Goal: Transaction & Acquisition: Purchase product/service

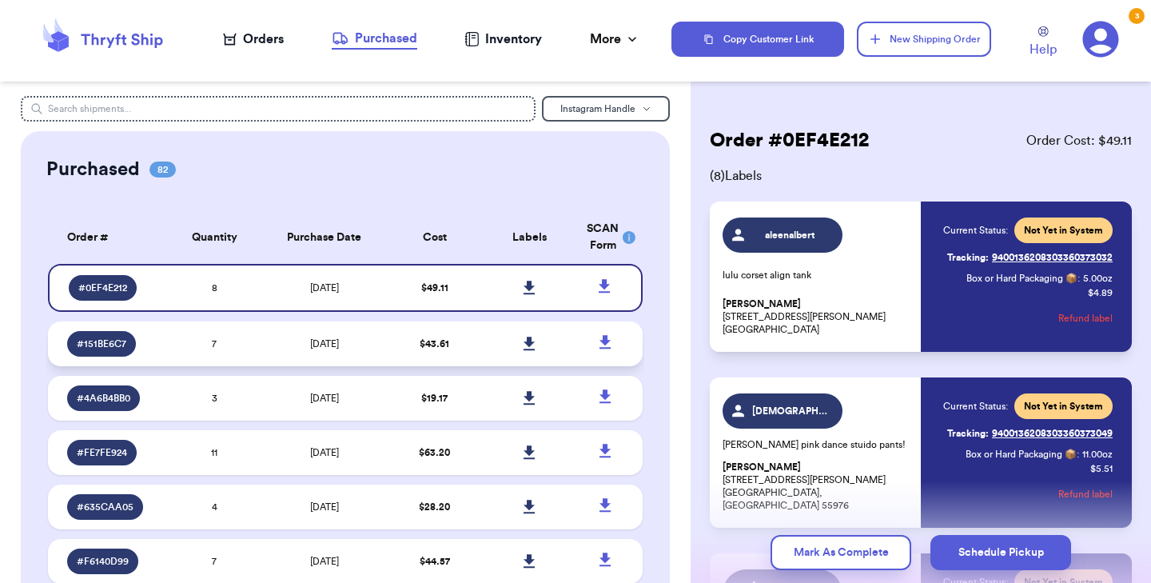
click at [320, 340] on span "[DATE]" at bounding box center [324, 344] width 29 height 10
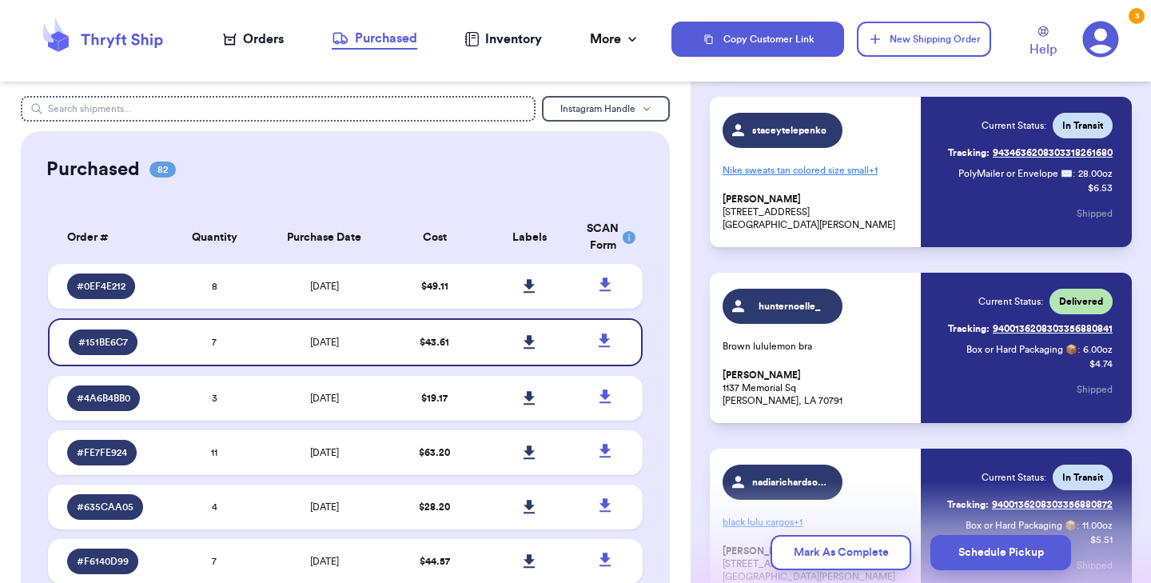
scroll to position [456, 0]
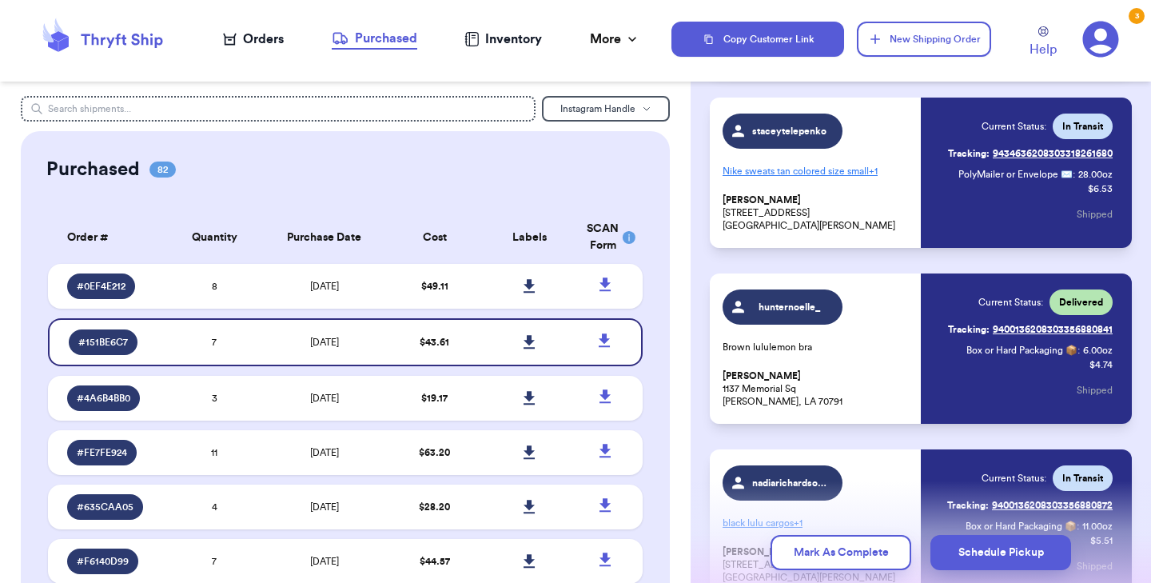
click at [1056, 154] on link "Tracking: 9434636208303318261680" at bounding box center [1030, 154] width 165 height 26
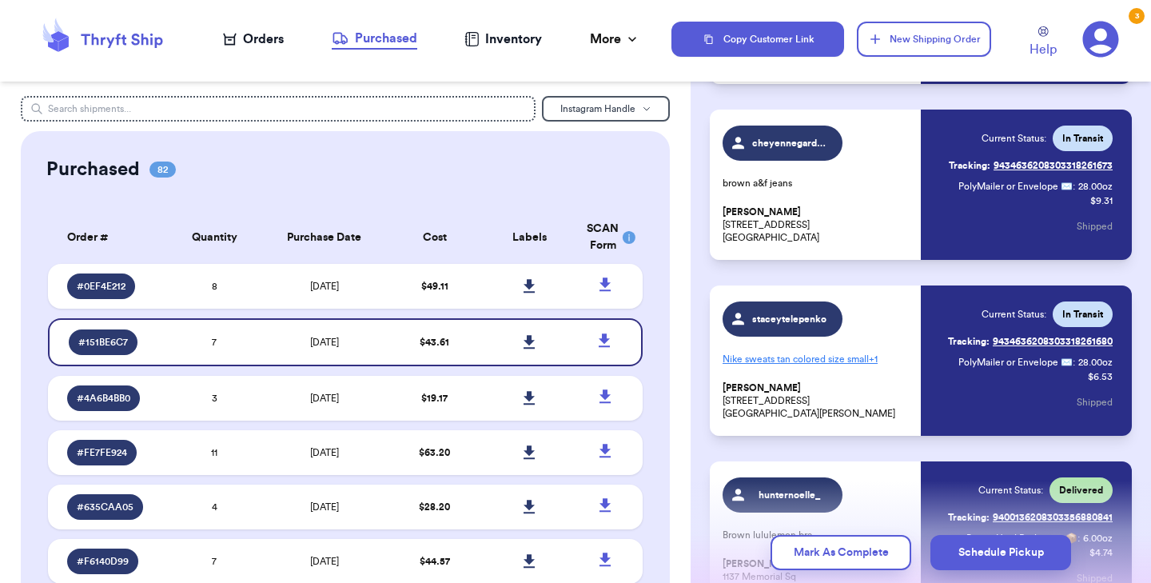
scroll to position [284, 0]
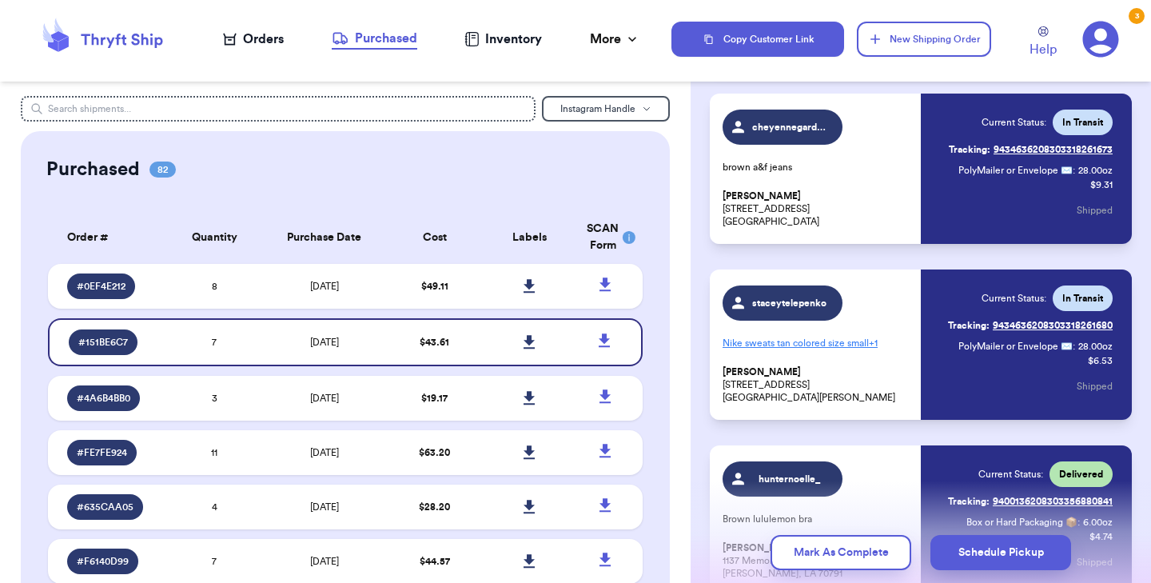
click at [1078, 322] on link "Tracking: 9434636208303318261680" at bounding box center [1030, 325] width 165 height 26
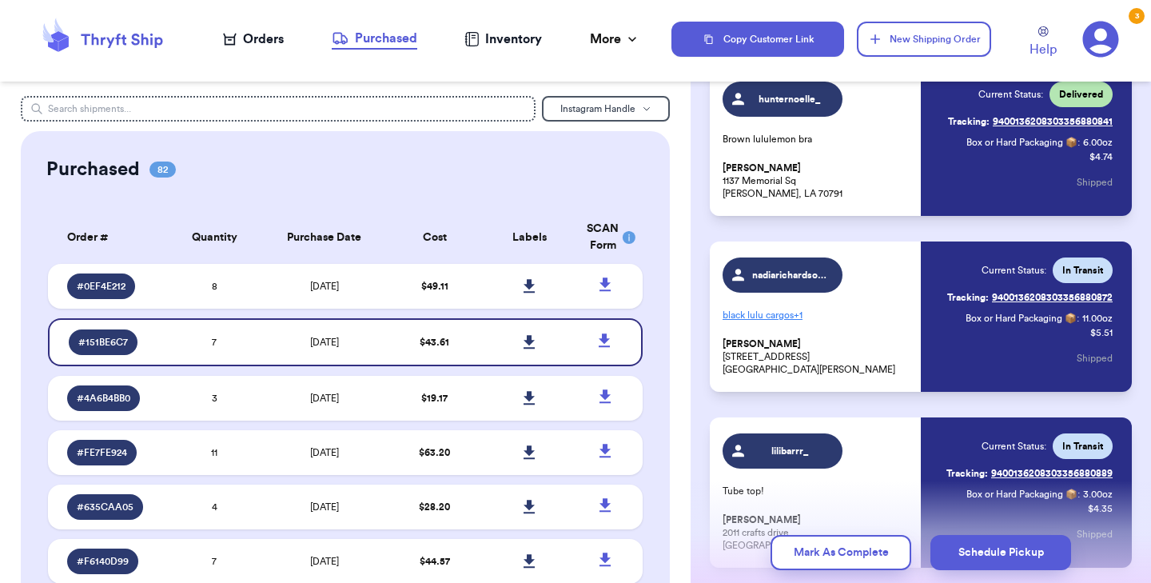
scroll to position [676, 0]
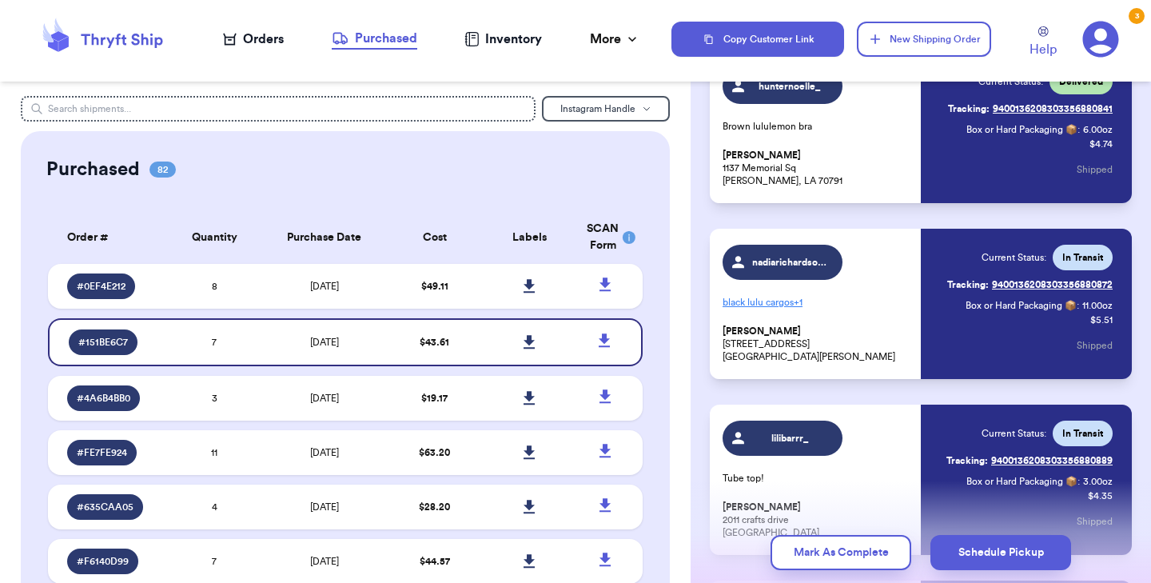
click at [1057, 280] on link "Tracking: 9400136208303356880872" at bounding box center [1029, 285] width 165 height 26
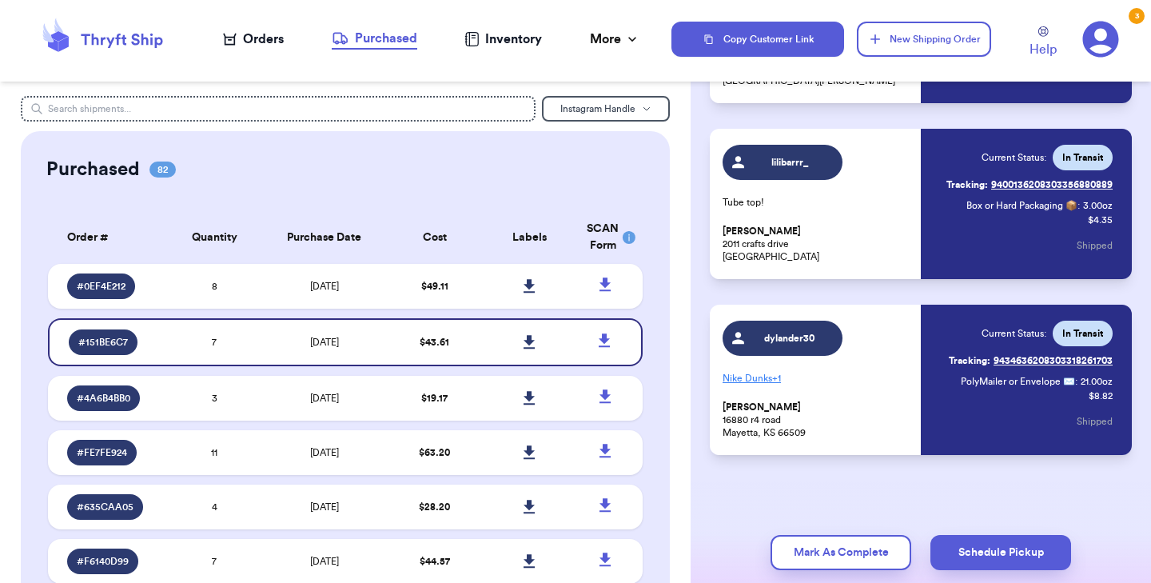
scroll to position [951, 0]
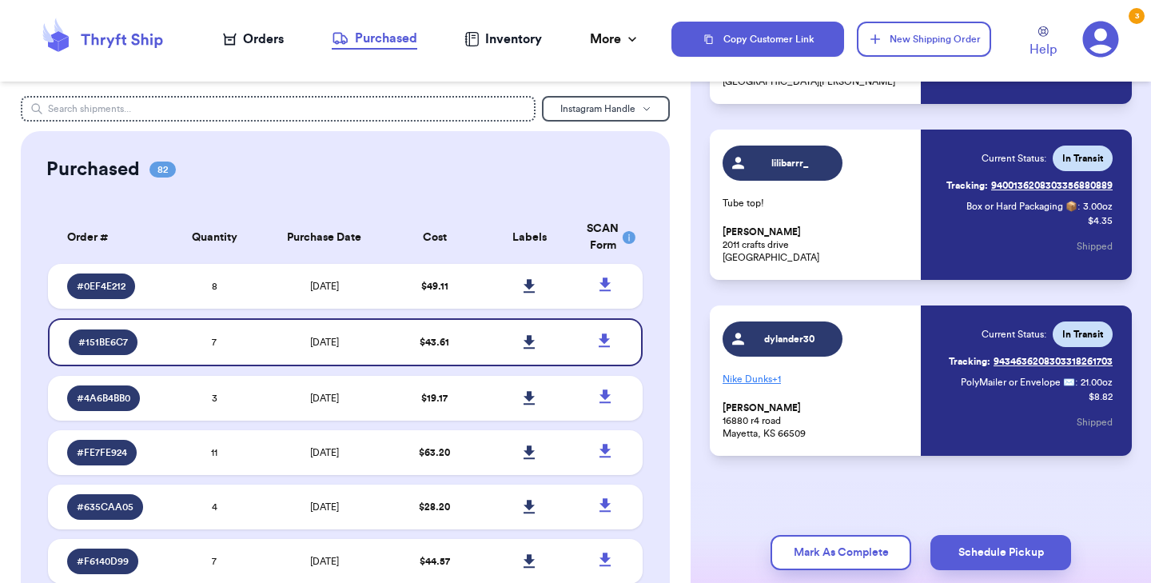
click at [1073, 378] on p "PolyMailer or Envelope ✉️ : 21.00 oz" at bounding box center [1037, 382] width 152 height 13
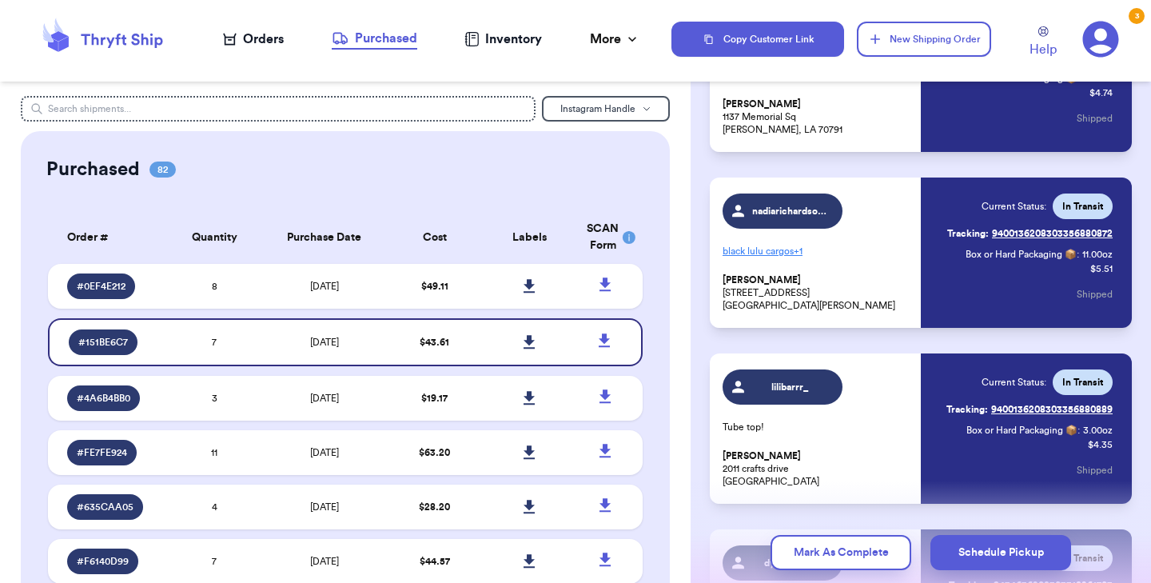
scroll to position [722, 0]
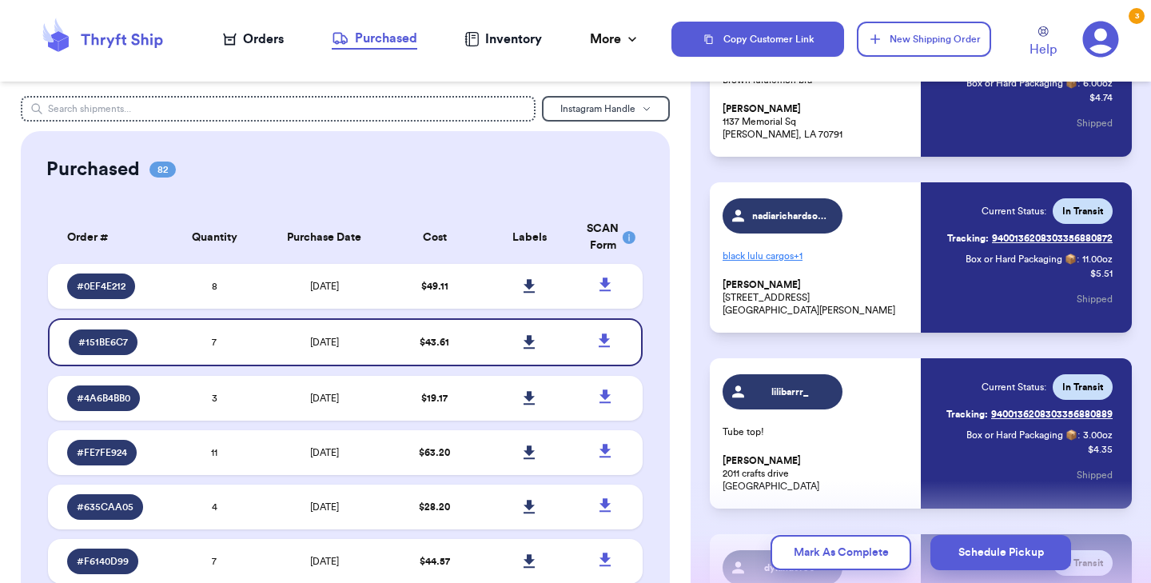
click at [1019, 235] on link "Tracking: 9400136208303356880872" at bounding box center [1029, 238] width 165 height 26
click at [255, 37] on div "Orders" at bounding box center [253, 39] width 61 height 19
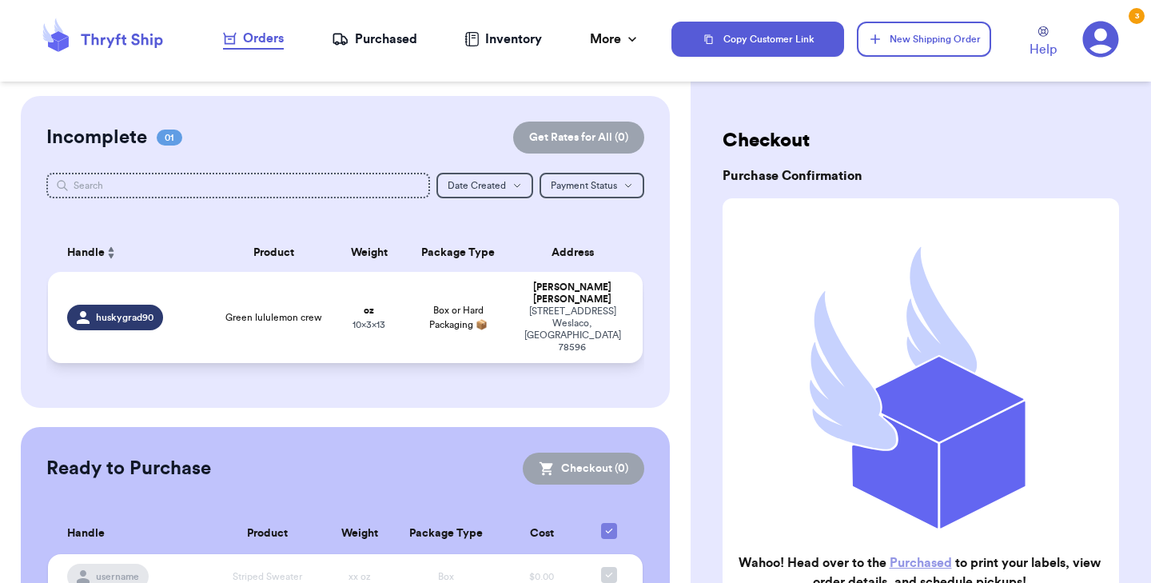
click at [312, 308] on td "Green lululemon crew" at bounding box center [273, 317] width 119 height 91
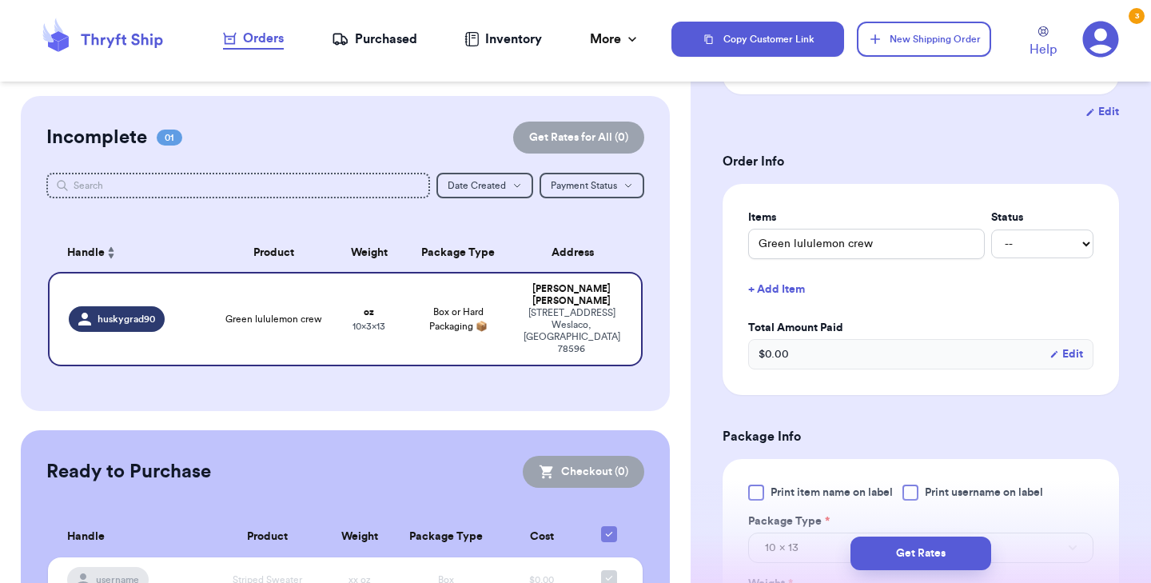
scroll to position [325, 0]
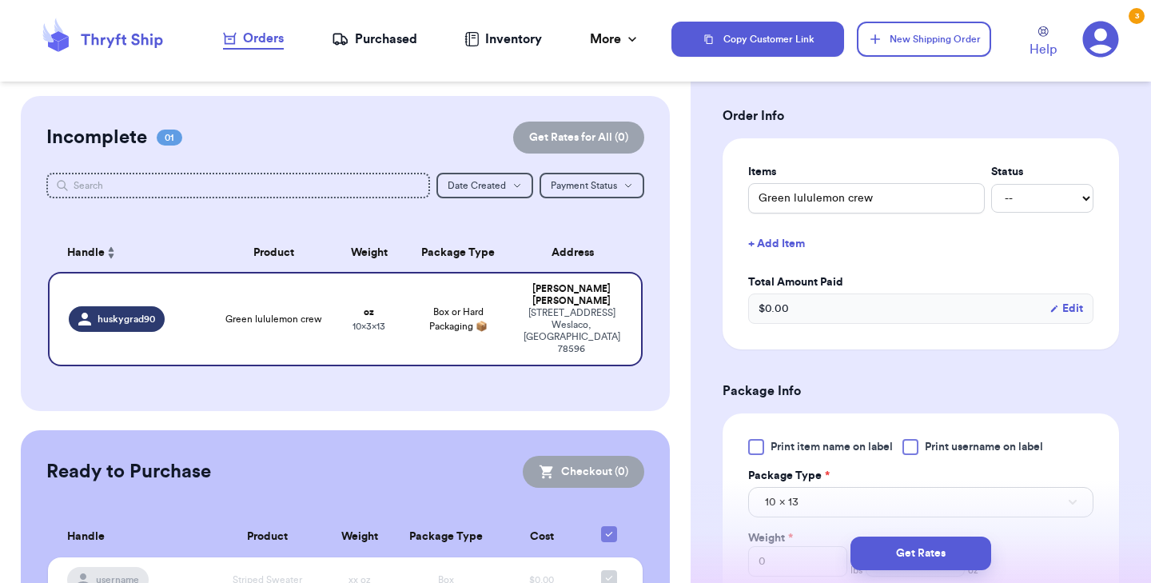
click at [756, 449] on div at bounding box center [756, 447] width 16 height 16
click at [0, 0] on input "Print item name on label" at bounding box center [0, 0] width 0 height 0
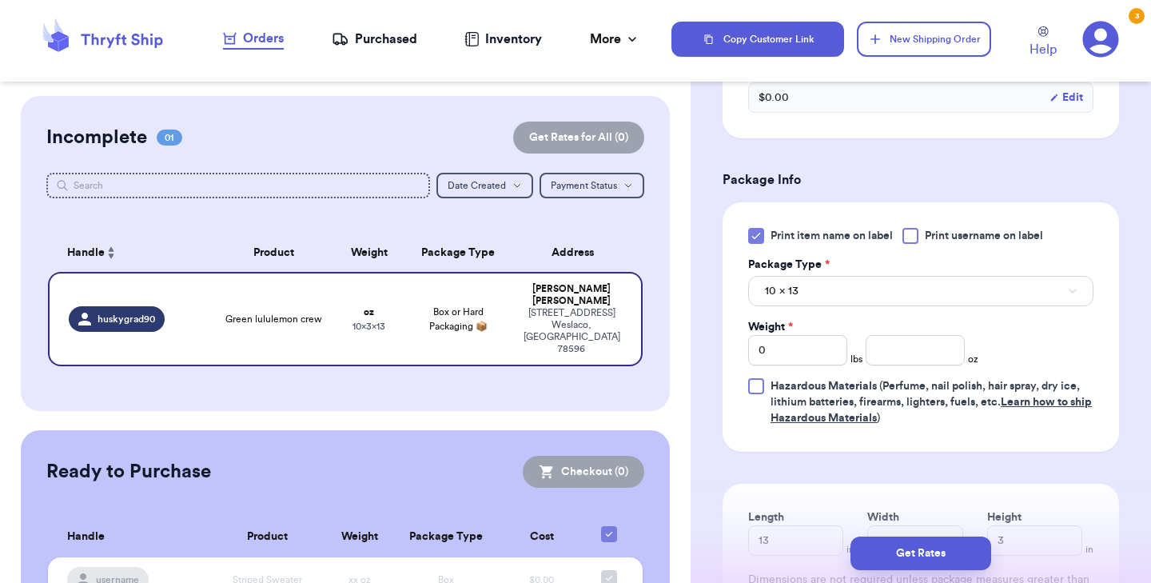
scroll to position [541, 0]
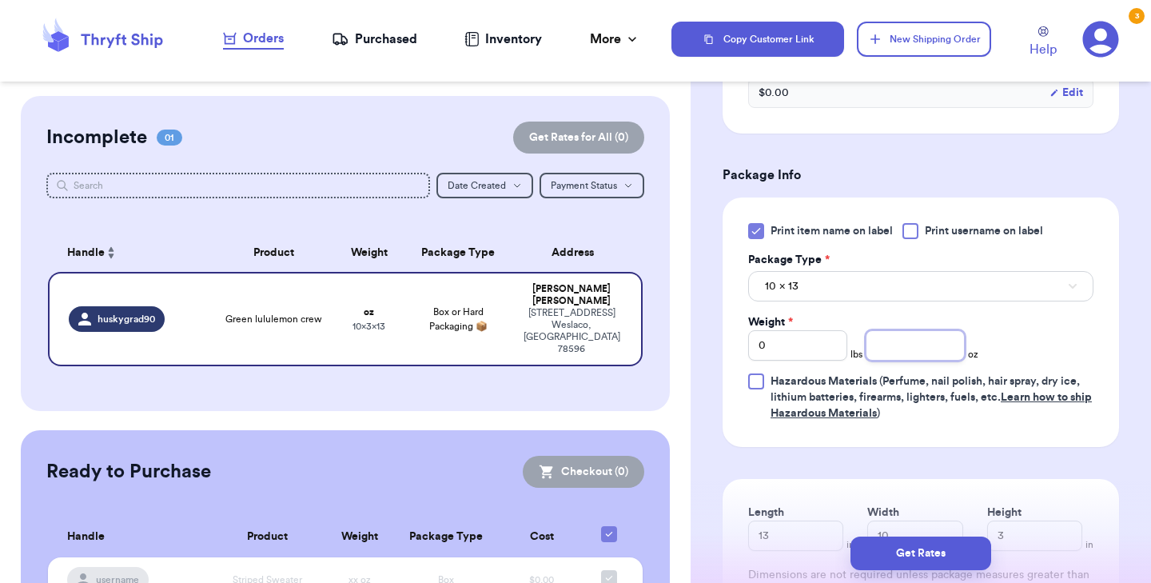
click at [879, 352] on input "number" at bounding box center [915, 345] width 99 height 30
type input "15"
click at [894, 554] on button "Get Rates" at bounding box center [920, 553] width 141 height 34
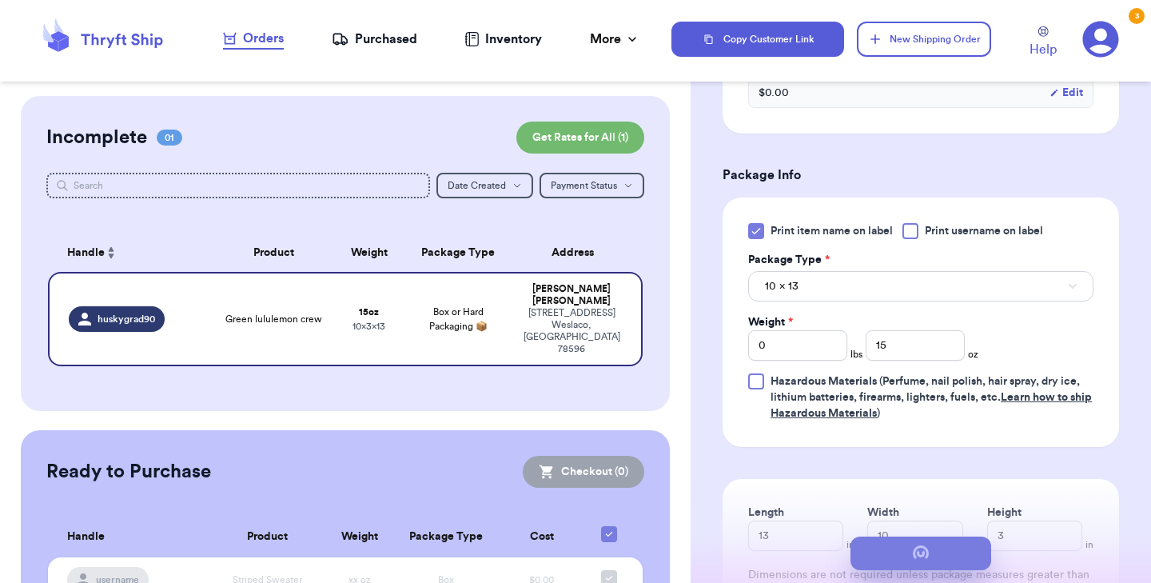
scroll to position [0, 0]
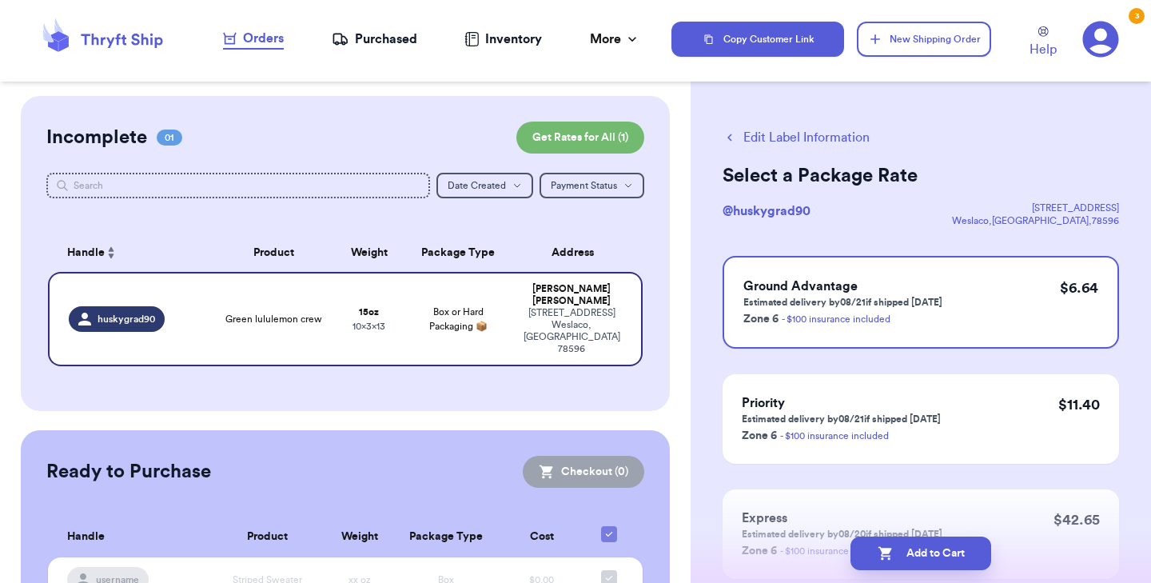
click at [894, 554] on button "Add to Cart" at bounding box center [920, 553] width 141 height 34
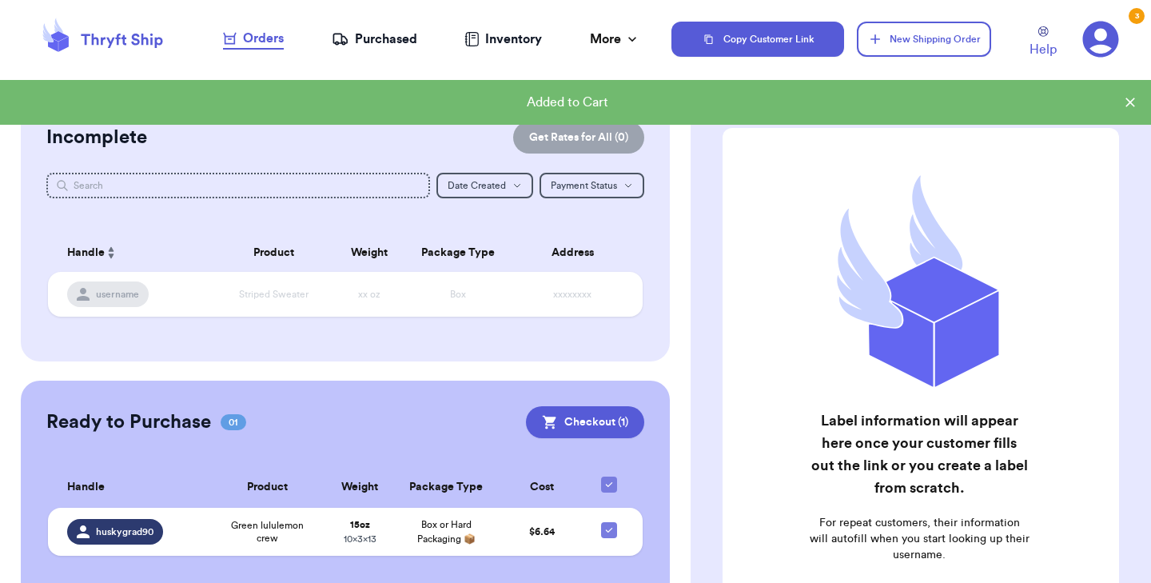
scroll to position [35, 0]
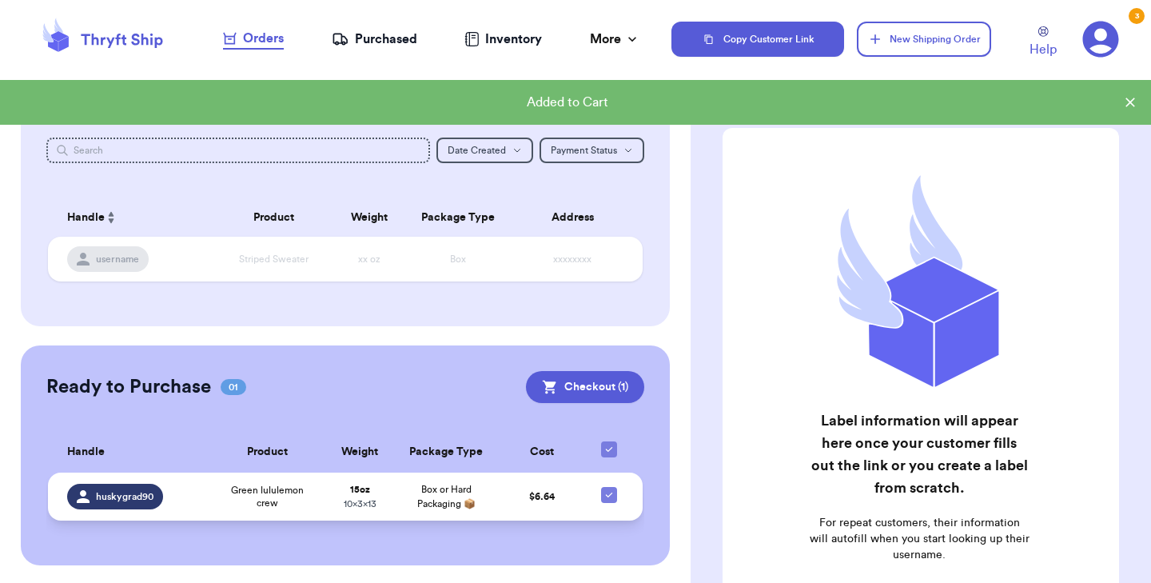
click at [448, 490] on span "Box or Hard Packaging 📦" at bounding box center [446, 496] width 58 height 24
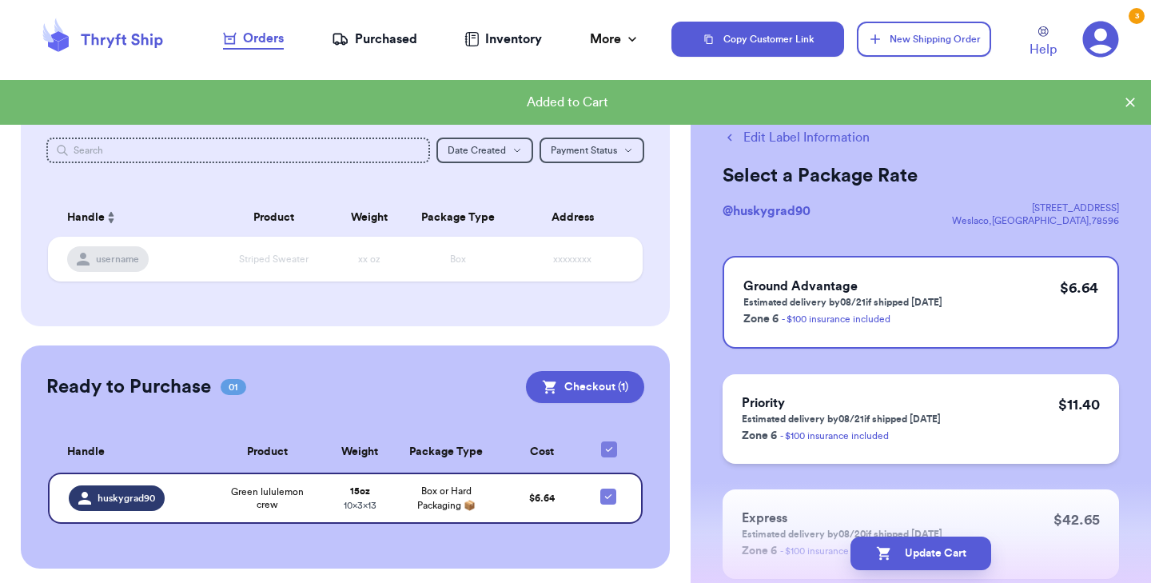
scroll to position [108, 0]
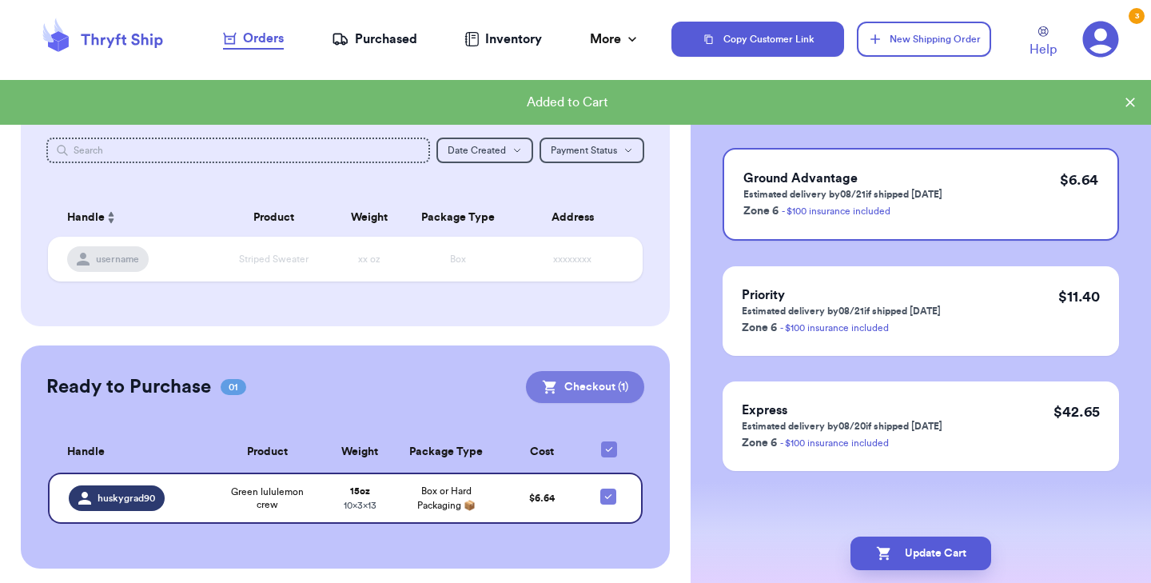
click at [608, 379] on button "Checkout ( 1 )" at bounding box center [585, 387] width 118 height 32
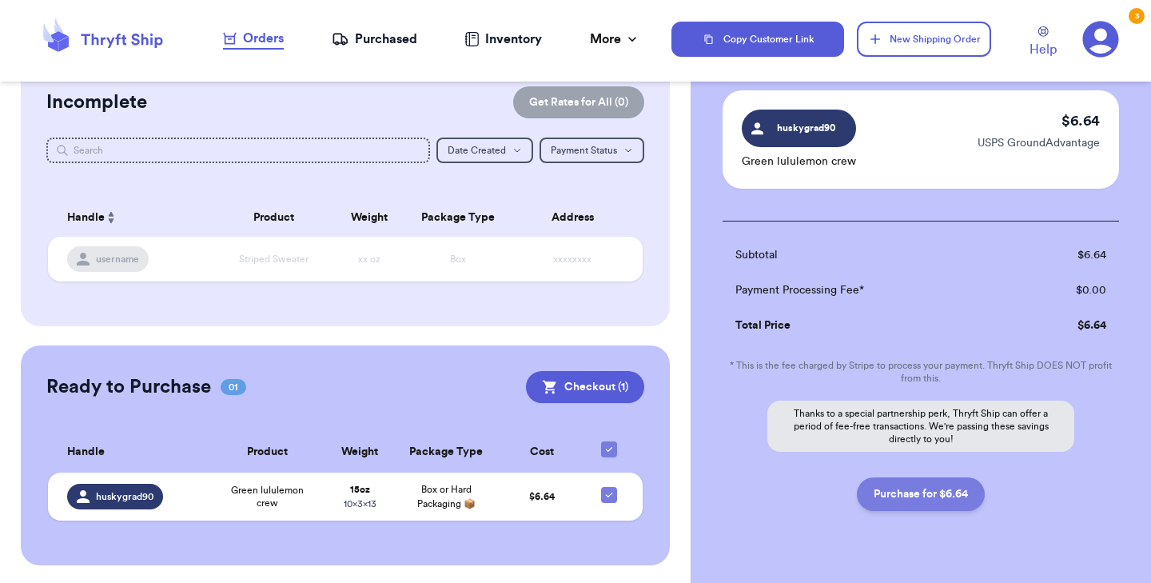
click at [917, 492] on button "Purchase for $6.64" at bounding box center [921, 494] width 128 height 34
checkbox input "false"
checkbox input "true"
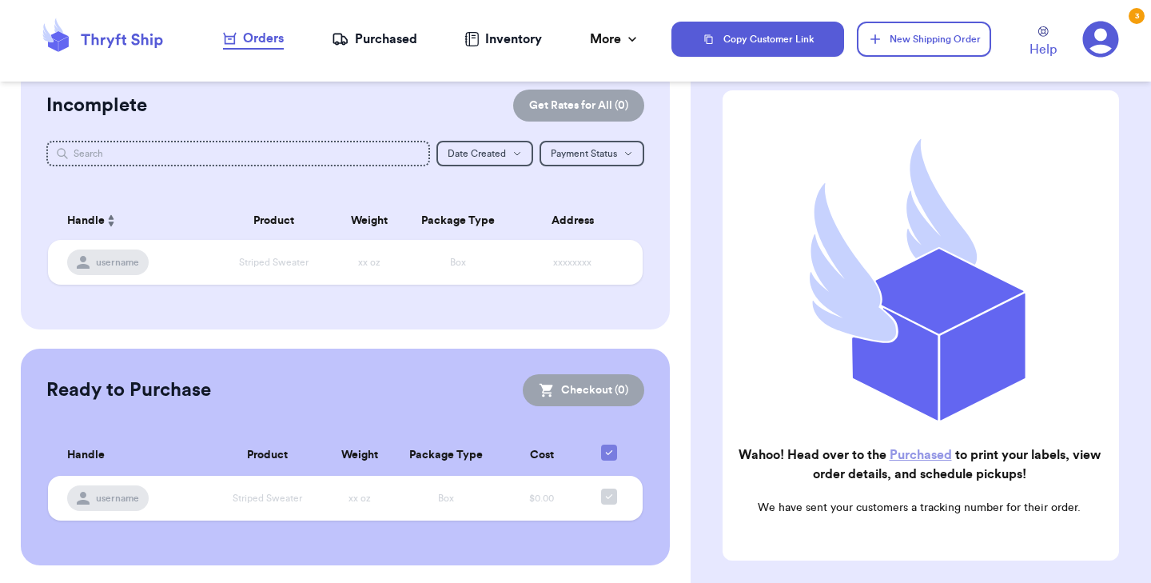
click at [914, 448] on link "Purchased" at bounding box center [921, 454] width 62 height 13
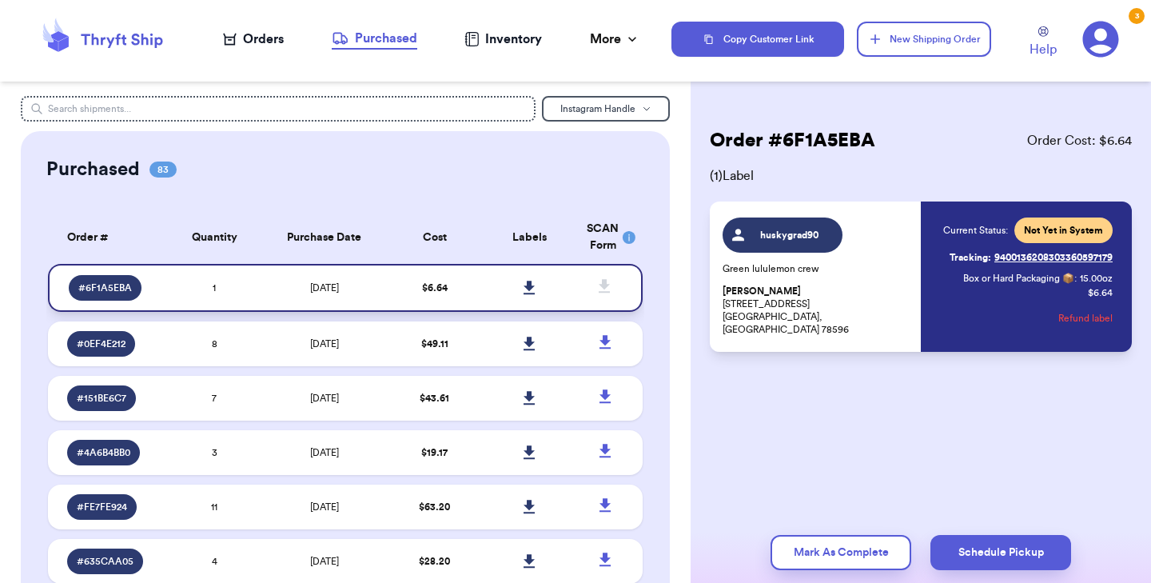
click at [530, 288] on icon at bounding box center [528, 288] width 11 height 14
